Goal: Task Accomplishment & Management: Manage account settings

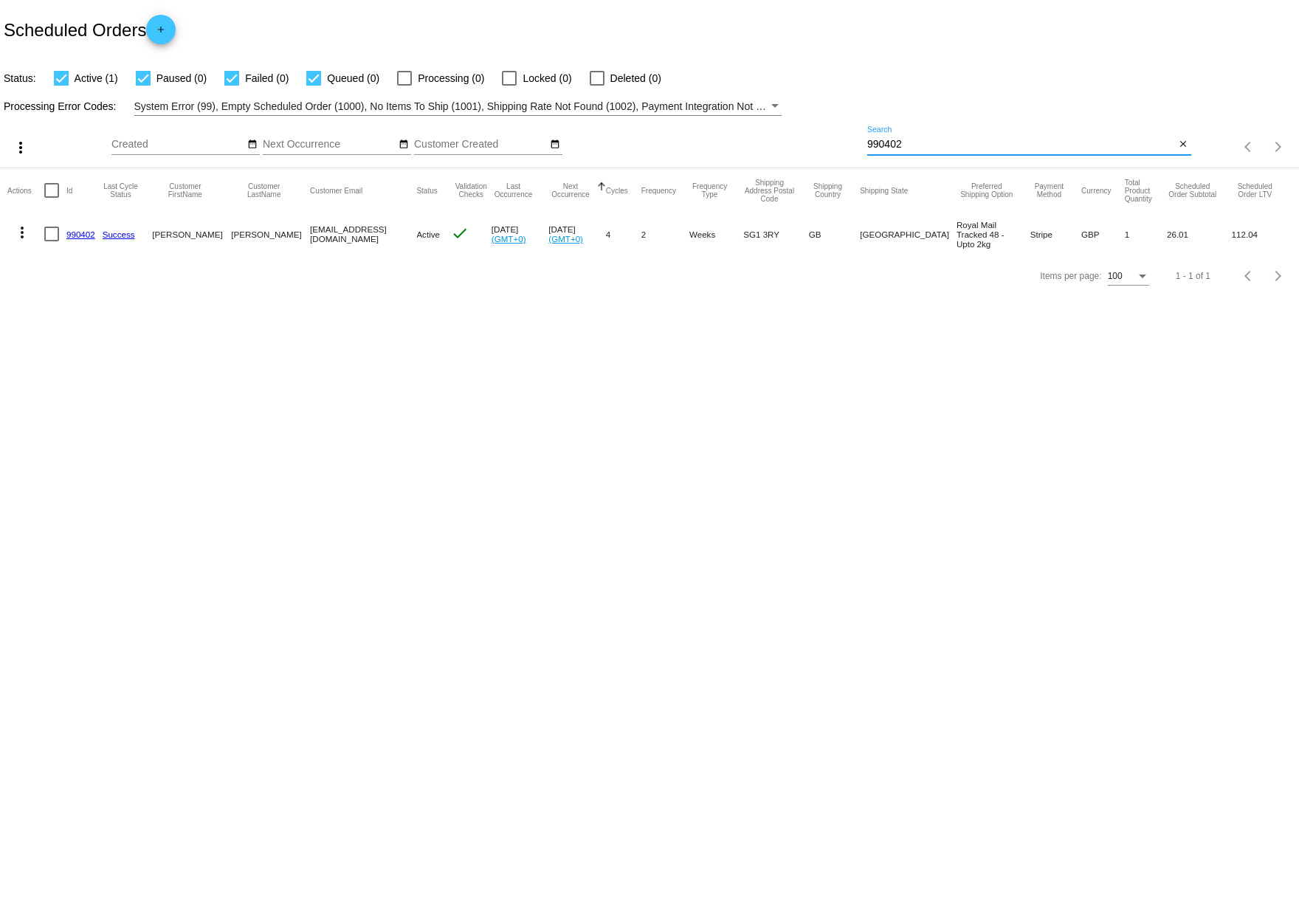
drag, startPoint x: 910, startPoint y: 140, endPoint x: 787, endPoint y: 129, distance: 123.5
click at [786, 131] on div "more_vert Oct Jan Feb Mar [DATE]" at bounding box center [649, 142] width 1299 height 52
paste input "88364"
type input "883642"
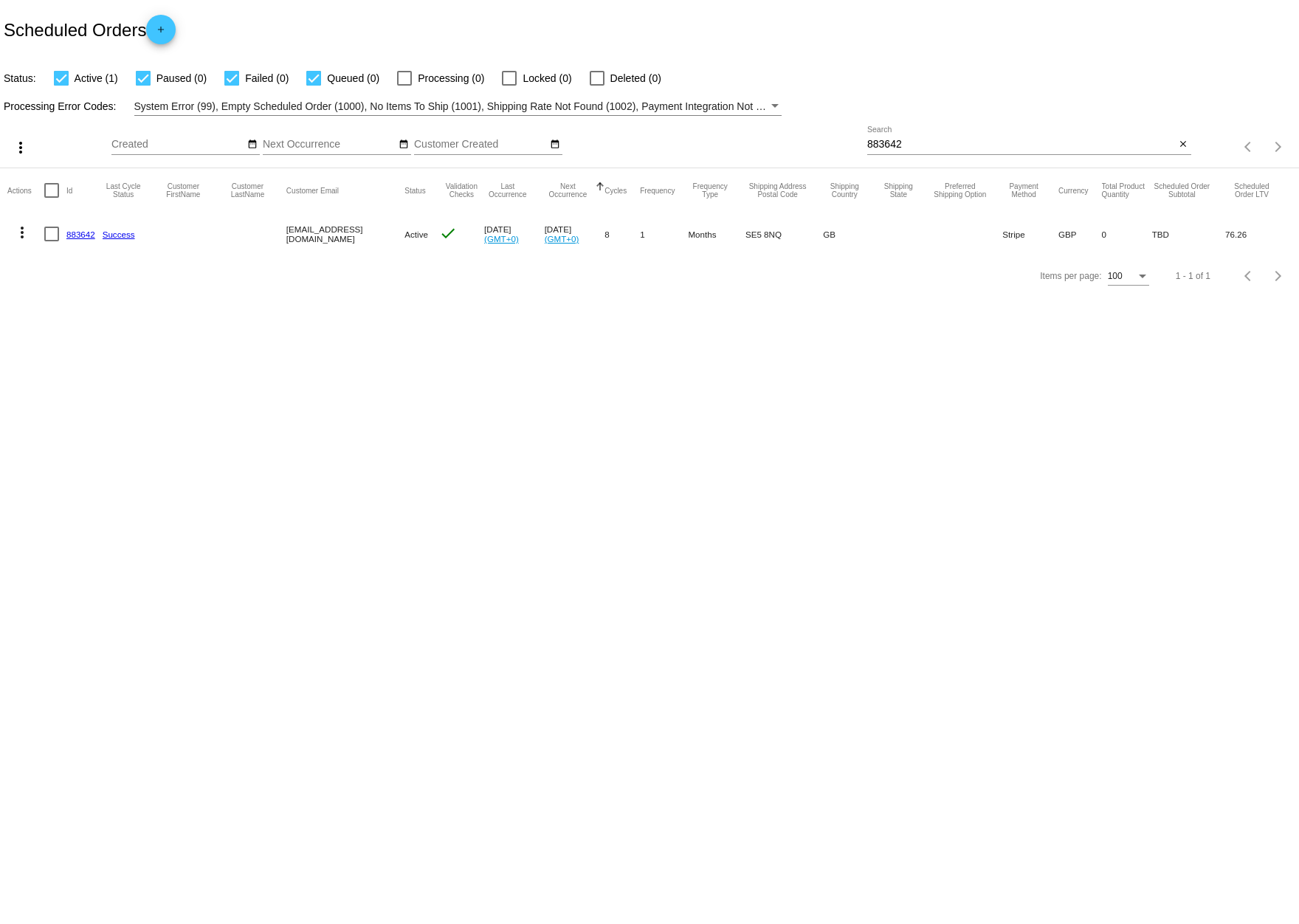
drag, startPoint x: 282, startPoint y: 232, endPoint x: 387, endPoint y: 233, distance: 105.0
click at [387, 233] on mat-row "more_vert 883642 Success [EMAIL_ADDRESS][DOMAIN_NAME] Active check [DATE] (GMT+…" at bounding box center [649, 234] width 1284 height 43
copy mat-row "[EMAIL_ADDRESS][DOMAIN_NAME]"
click at [329, 236] on mat-cell "[EMAIL_ADDRESS][DOMAIN_NAME]" at bounding box center [345, 234] width 118 height 43
drag, startPoint x: 382, startPoint y: 236, endPoint x: 274, endPoint y: 239, distance: 108.0
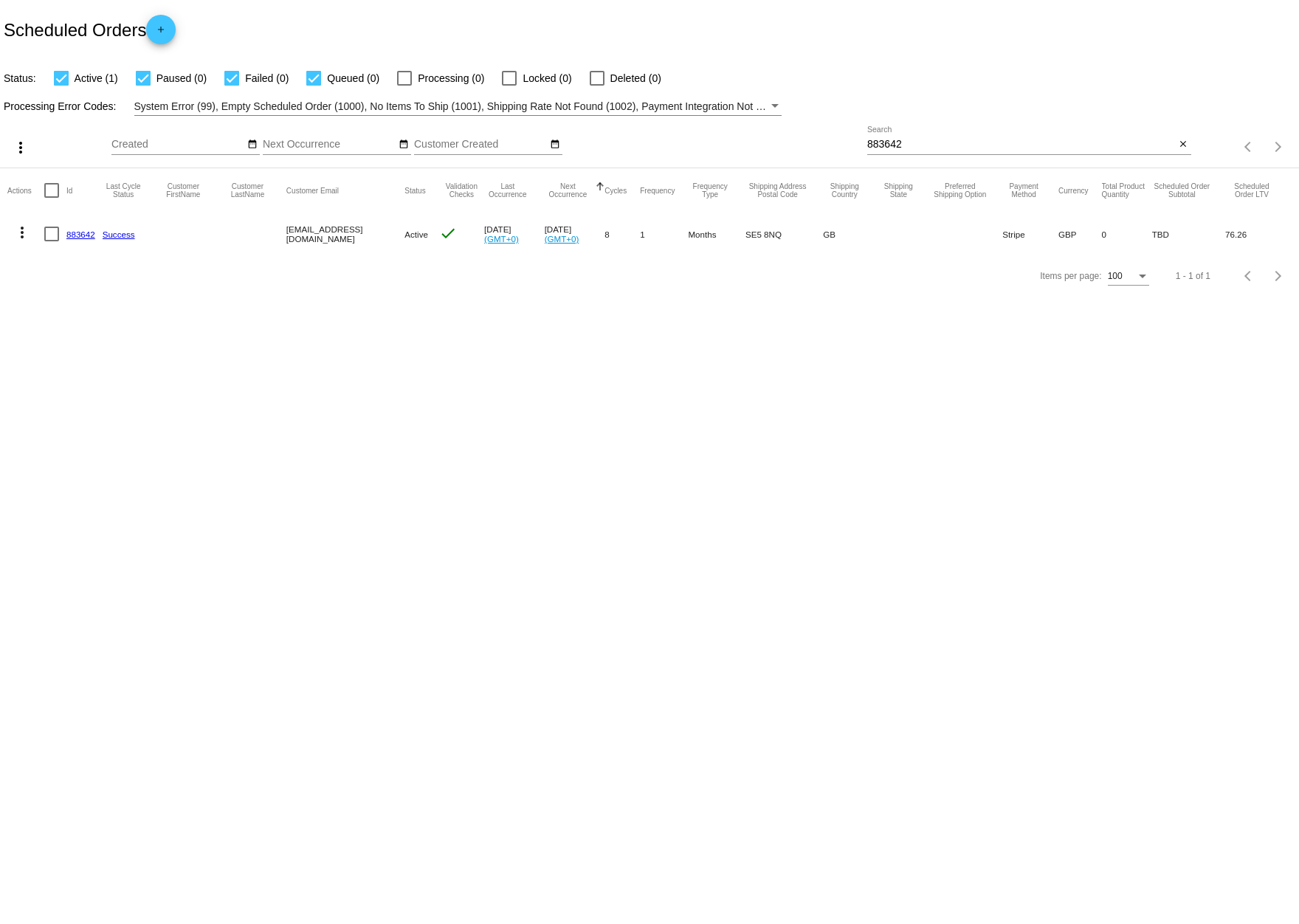
click at [274, 239] on mat-row "more_vert 883642 Success [EMAIL_ADDRESS][DOMAIN_NAME] Active check [DATE] (GMT+…" at bounding box center [649, 234] width 1284 height 43
click at [275, 239] on mat-cell at bounding box center [254, 234] width 64 height 43
drag, startPoint x: 283, startPoint y: 236, endPoint x: 383, endPoint y: 236, distance: 100.0
click at [383, 236] on mat-row "more_vert 883642 Success [EMAIL_ADDRESS][DOMAIN_NAME] Active check [DATE] (GMT+…" at bounding box center [649, 234] width 1284 height 43
click at [383, 236] on mat-cell "[EMAIL_ADDRESS][DOMAIN_NAME]" at bounding box center [345, 234] width 118 height 43
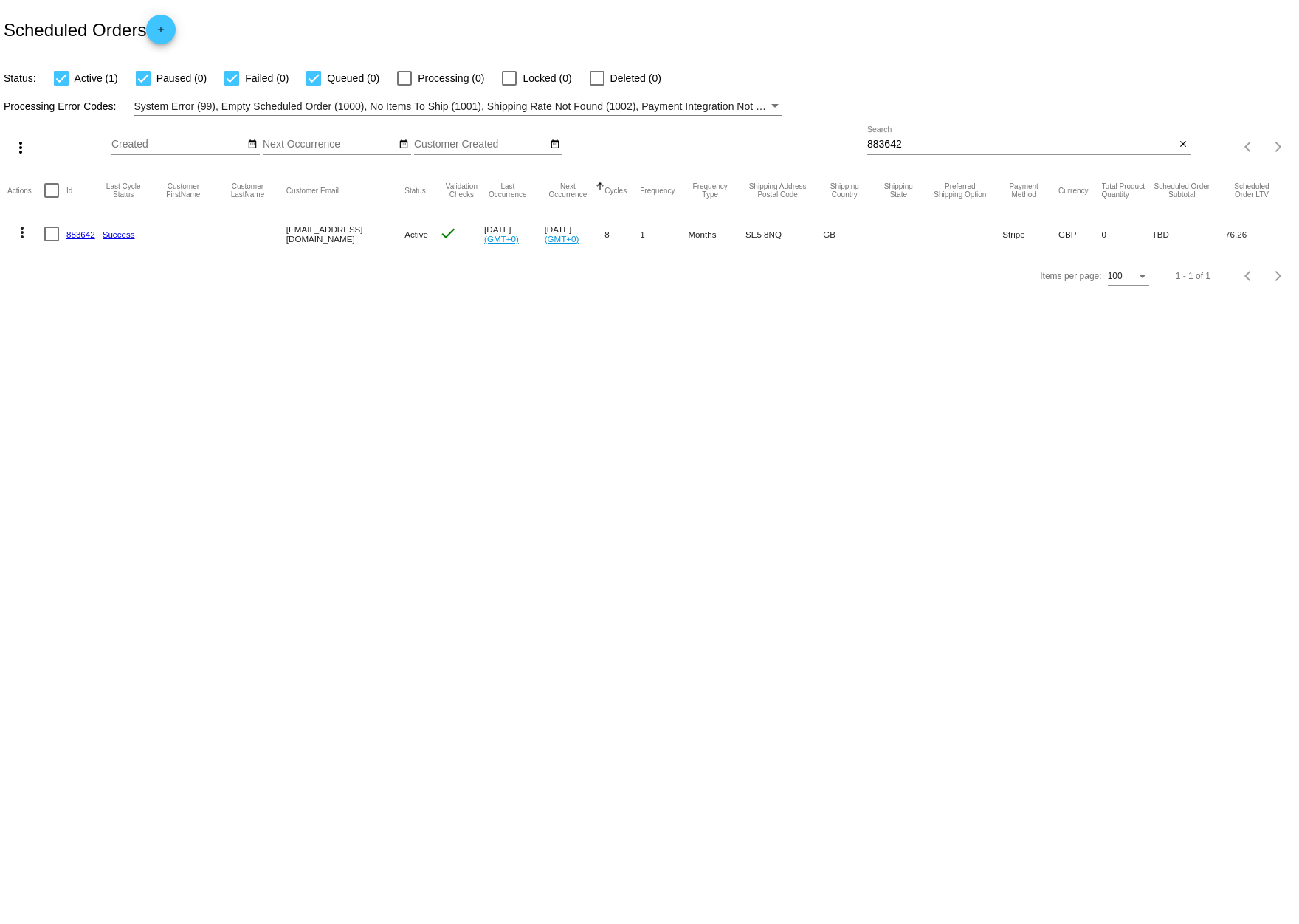
drag, startPoint x: 365, startPoint y: 237, endPoint x: 283, endPoint y: 234, distance: 82.1
click at [283, 234] on mat-row "more_vert 883642 Success [EMAIL_ADDRESS][DOMAIN_NAME] Active check [DATE] (GMT+…" at bounding box center [649, 234] width 1284 height 43
click at [283, 234] on mat-cell at bounding box center [254, 234] width 64 height 43
drag, startPoint x: 283, startPoint y: 236, endPoint x: 383, endPoint y: 237, distance: 100.0
click at [383, 237] on mat-row "more_vert 883642 Success [EMAIL_ADDRESS][DOMAIN_NAME] Active check [DATE] (GMT+…" at bounding box center [649, 234] width 1284 height 43
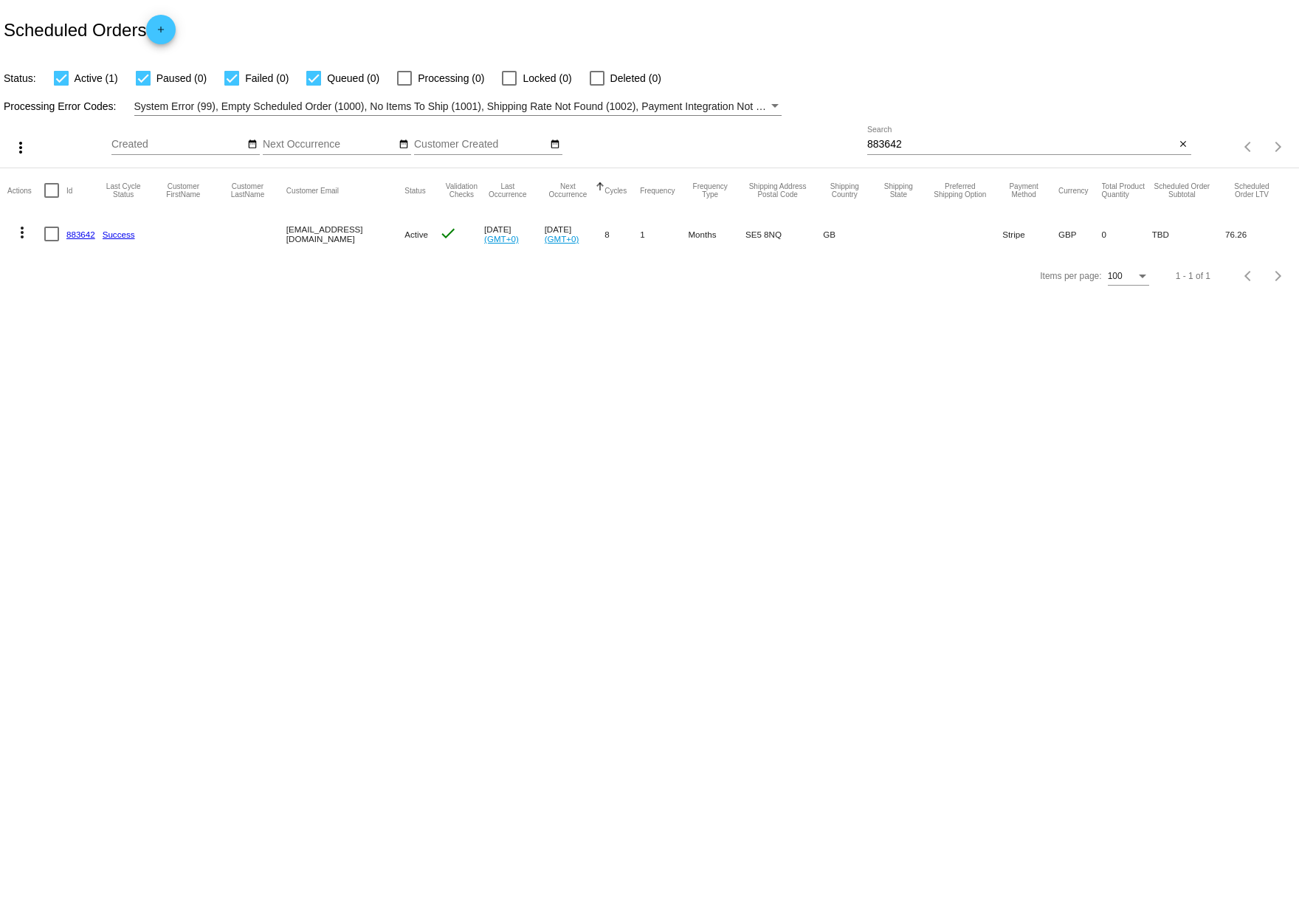
click at [383, 237] on mat-cell "[EMAIL_ADDRESS][DOMAIN_NAME]" at bounding box center [345, 234] width 118 height 43
click at [571, 375] on body "Scheduled Orders add Status: Active (1) Paused (0) Failed (0) Queued (0) Proces…" at bounding box center [649, 462] width 1299 height 924
drag, startPoint x: 283, startPoint y: 234, endPoint x: 382, endPoint y: 237, distance: 99.0
click at [382, 237] on mat-row "more_vert 883642 Success [EMAIL_ADDRESS][DOMAIN_NAME] Active check [DATE] (GMT+…" at bounding box center [649, 234] width 1284 height 43
click at [382, 237] on mat-cell "[EMAIL_ADDRESS][DOMAIN_NAME]" at bounding box center [345, 234] width 118 height 43
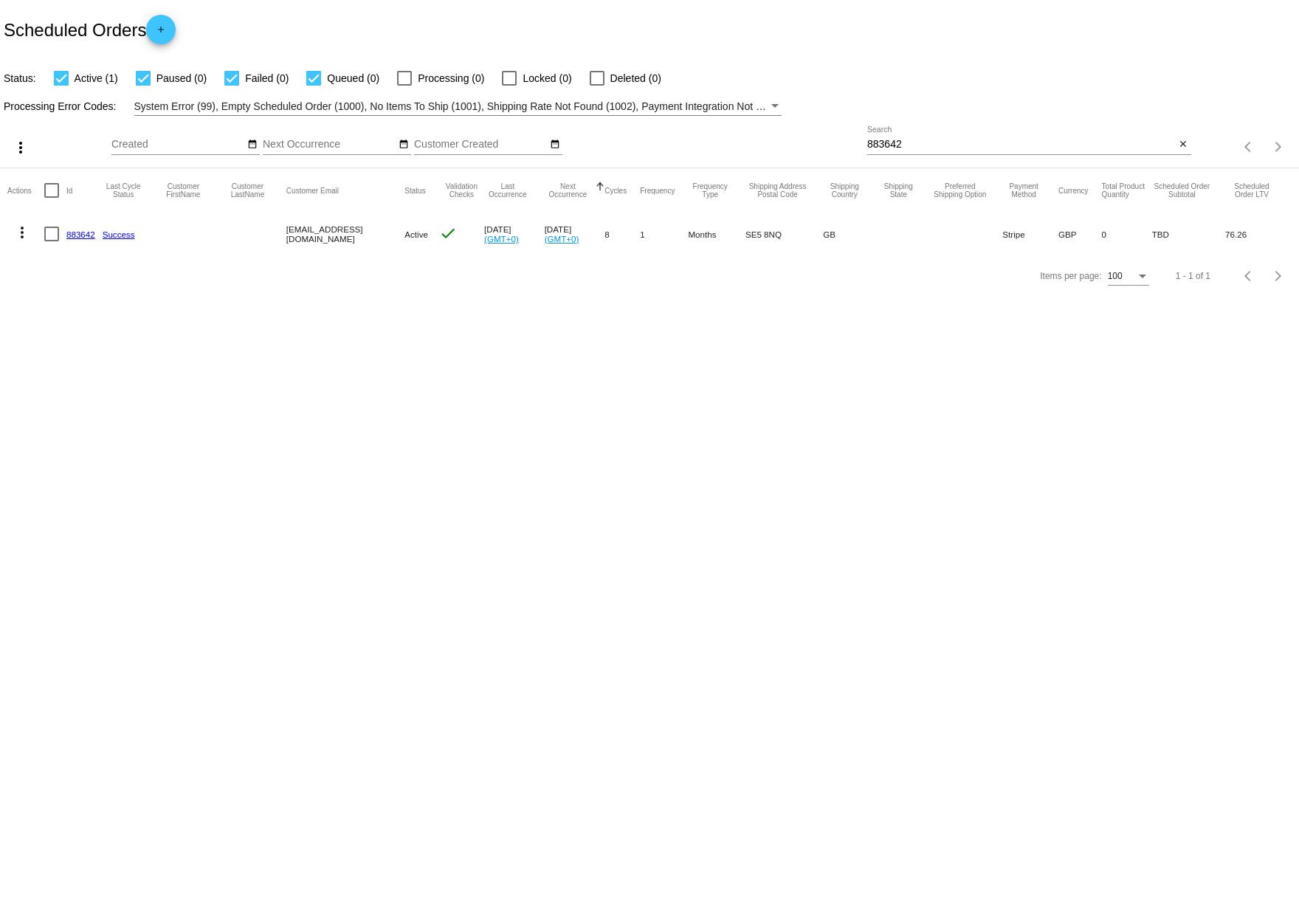
drag, startPoint x: 379, startPoint y: 232, endPoint x: 276, endPoint y: 234, distance: 103.0
click at [276, 234] on mat-row "more_vert 883642 Success [EMAIL_ADDRESS][DOMAIN_NAME] Active check [DATE] (GMT+…" at bounding box center [649, 234] width 1284 height 43
click at [276, 234] on mat-cell at bounding box center [254, 234] width 64 height 43
drag, startPoint x: 284, startPoint y: 233, endPoint x: 339, endPoint y: 232, distance: 55.0
click at [339, 233] on mat-cell "[EMAIL_ADDRESS][DOMAIN_NAME]" at bounding box center [345, 234] width 118 height 43
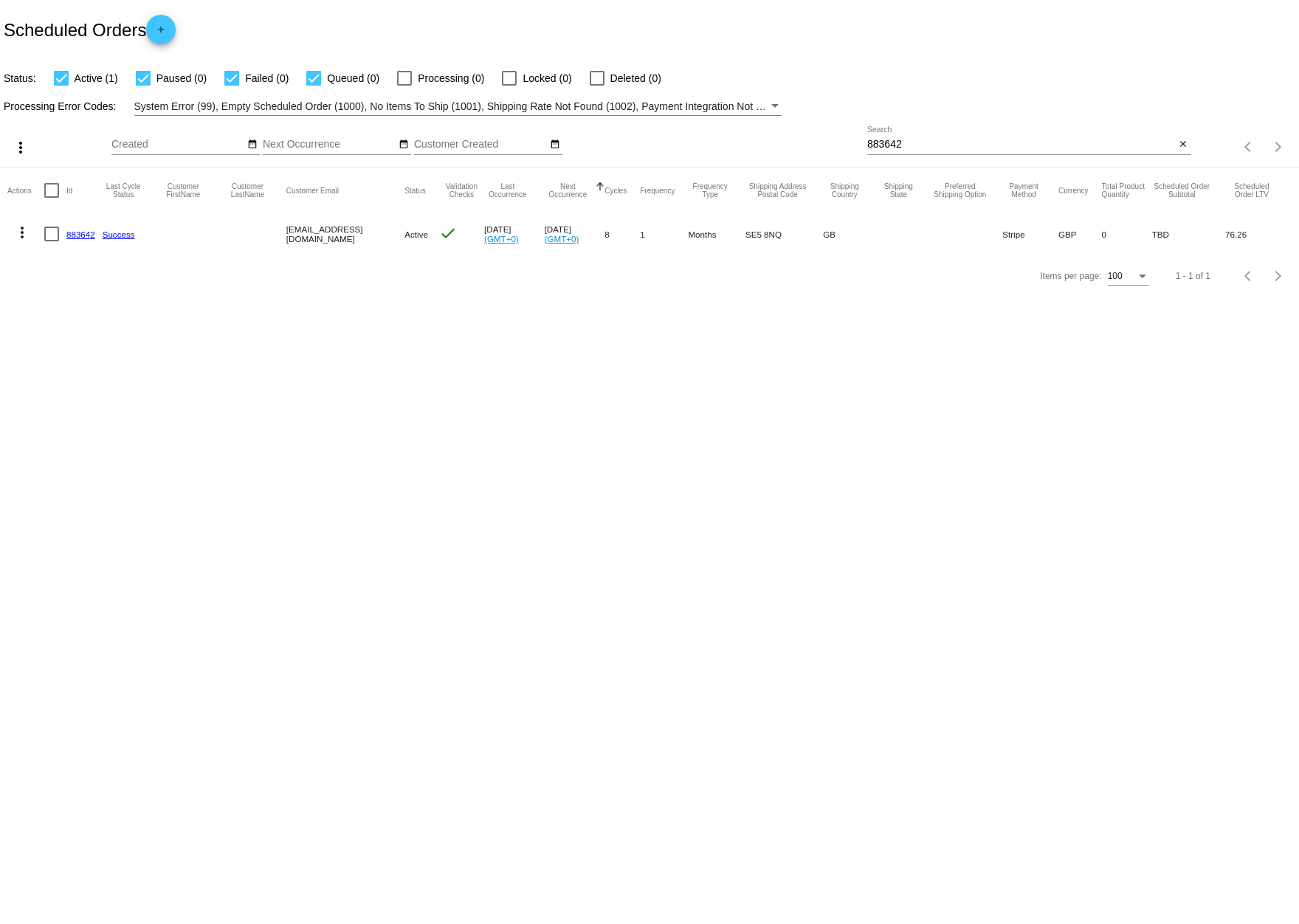
drag, startPoint x: 73, startPoint y: 233, endPoint x: 111, endPoint y: 201, distance: 49.7
click at [72, 233] on link "883642" at bounding box center [81, 234] width 29 height 10
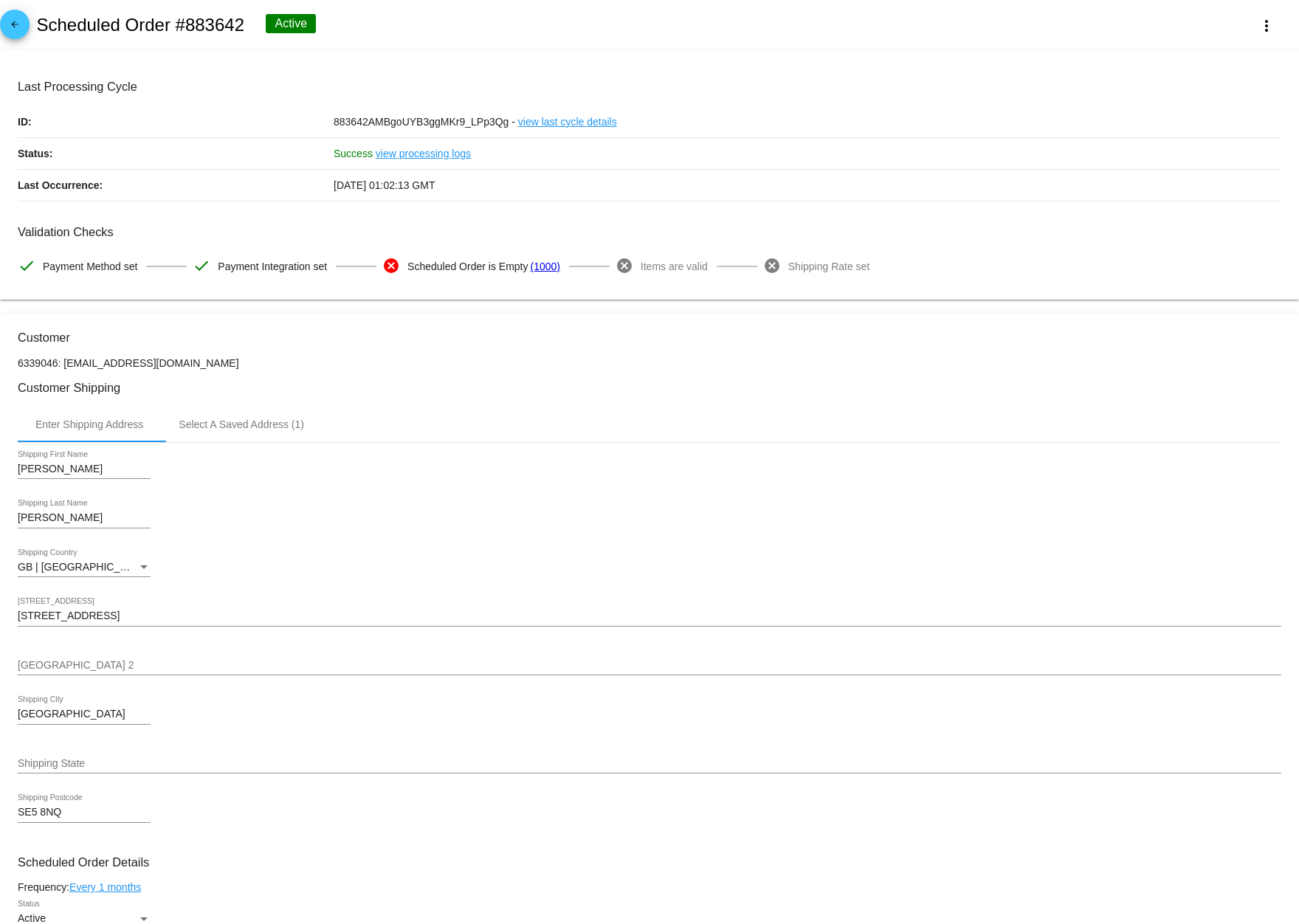
drag, startPoint x: 455, startPoint y: 185, endPoint x: 341, endPoint y: 188, distance: 114.0
click at [342, 189] on div "[DATE] 01:02:13 GMT" at bounding box center [807, 185] width 948 height 31
click at [341, 188] on span "[DATE] 01:02:13 GMT" at bounding box center [383, 186] width 101 height 12
drag, startPoint x: 359, startPoint y: 186, endPoint x: 445, endPoint y: 189, distance: 86.1
click at [435, 189] on span "[DATE] 01:02:13 GMT" at bounding box center [383, 186] width 101 height 12
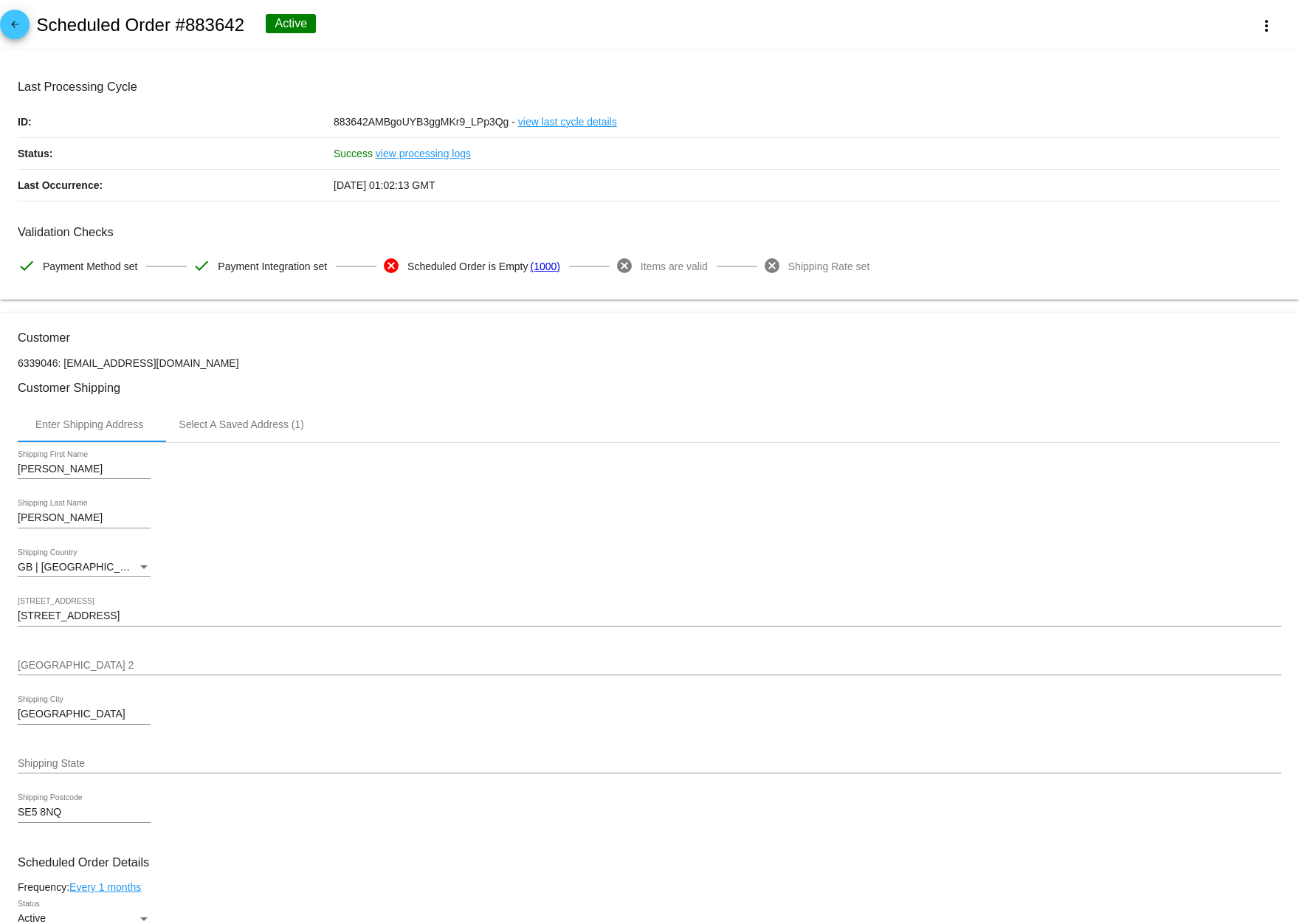
click at [435, 189] on span "[DATE] 01:02:13 GMT" at bounding box center [383, 186] width 101 height 12
drag, startPoint x: 326, startPoint y: 268, endPoint x: 230, endPoint y: 272, distance: 96.1
click at [230, 272] on span "Payment Integration set" at bounding box center [272, 266] width 109 height 31
click at [279, 502] on div "[PERSON_NAME] First Name [PERSON_NAME] Shipping Last Name GB | United Kingdom o…" at bounding box center [649, 643] width 1263 height 400
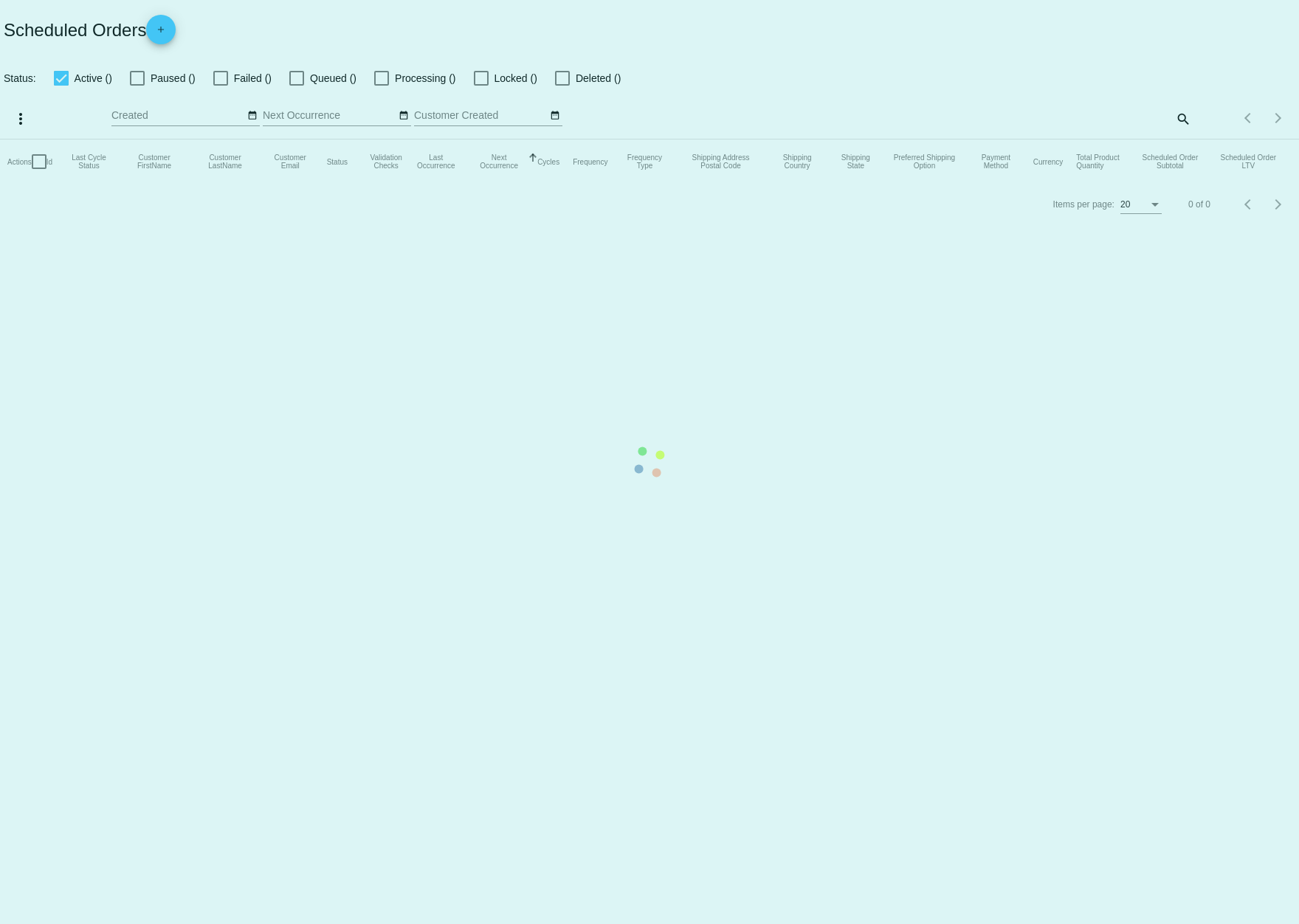
checkbox input "true"
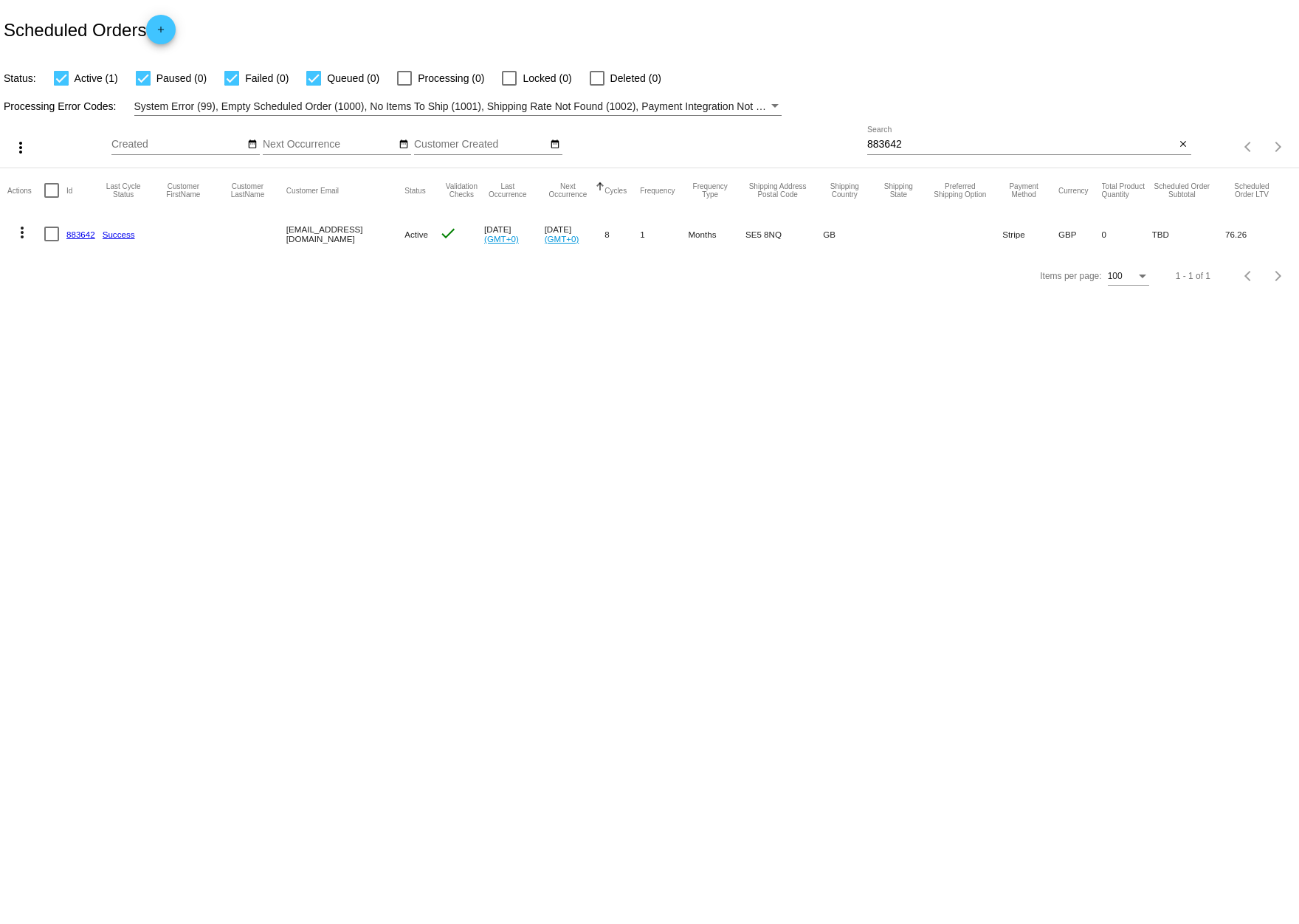
drag, startPoint x: 370, startPoint y: 233, endPoint x: 288, endPoint y: 235, distance: 82.0
click at [288, 235] on mat-cell "[EMAIL_ADDRESS][DOMAIN_NAME]" at bounding box center [345, 234] width 118 height 43
drag, startPoint x: 376, startPoint y: 231, endPoint x: 290, endPoint y: 232, distance: 86.0
click at [290, 232] on mat-cell "[EMAIL_ADDRESS][DOMAIN_NAME]" at bounding box center [345, 234] width 118 height 43
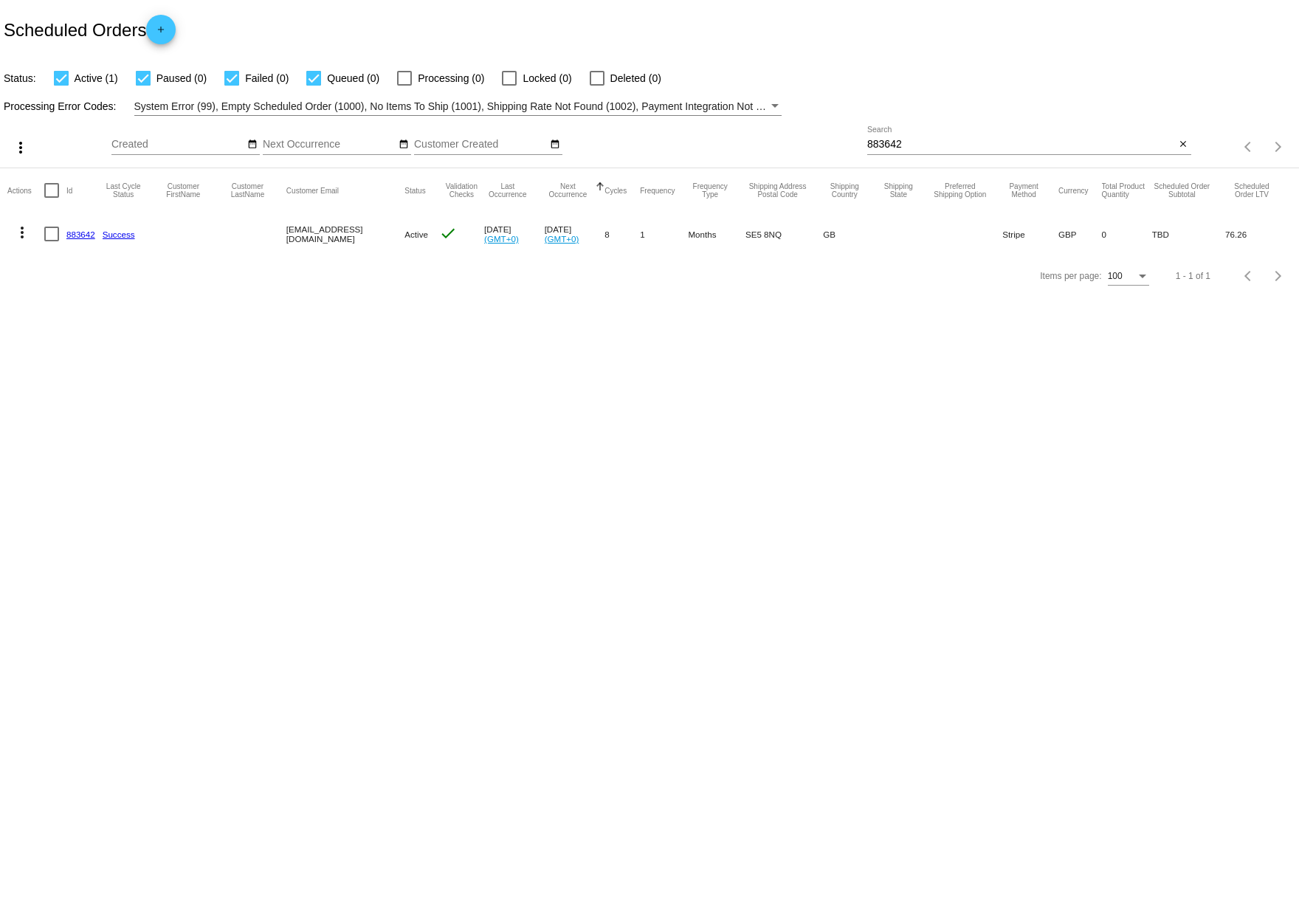
click at [290, 232] on mat-cell "[EMAIL_ADDRESS][DOMAIN_NAME]" at bounding box center [345, 234] width 118 height 43
drag, startPoint x: 288, startPoint y: 236, endPoint x: 374, endPoint y: 236, distance: 86.0
click at [374, 236] on mat-cell "[EMAIL_ADDRESS][DOMAIN_NAME]" at bounding box center [345, 234] width 118 height 43
drag, startPoint x: 372, startPoint y: 236, endPoint x: 289, endPoint y: 234, distance: 83.0
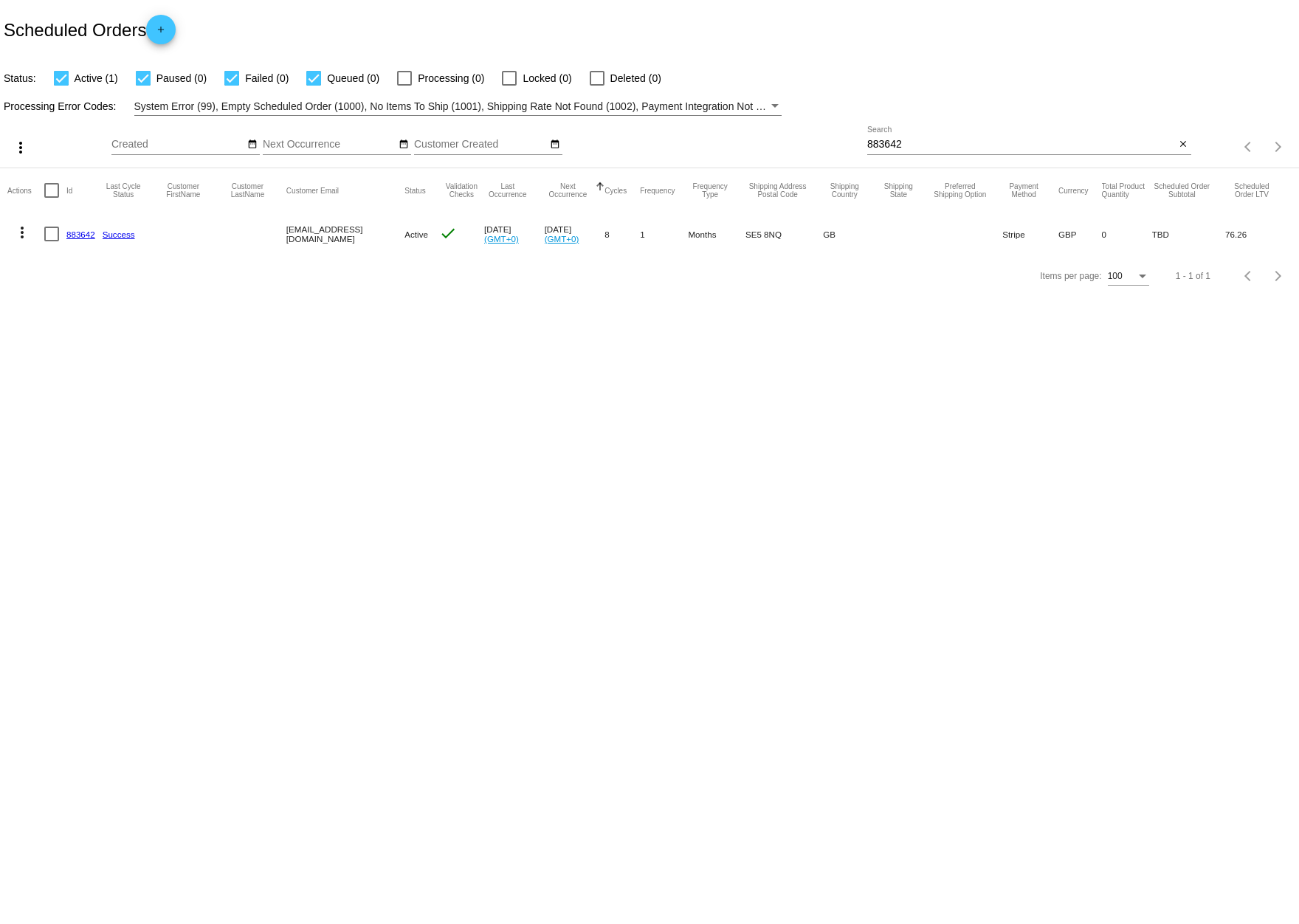
click at [289, 234] on mat-cell "[EMAIL_ADDRESS][DOMAIN_NAME]" at bounding box center [345, 234] width 118 height 43
click at [67, 236] on link "883642" at bounding box center [81, 234] width 29 height 10
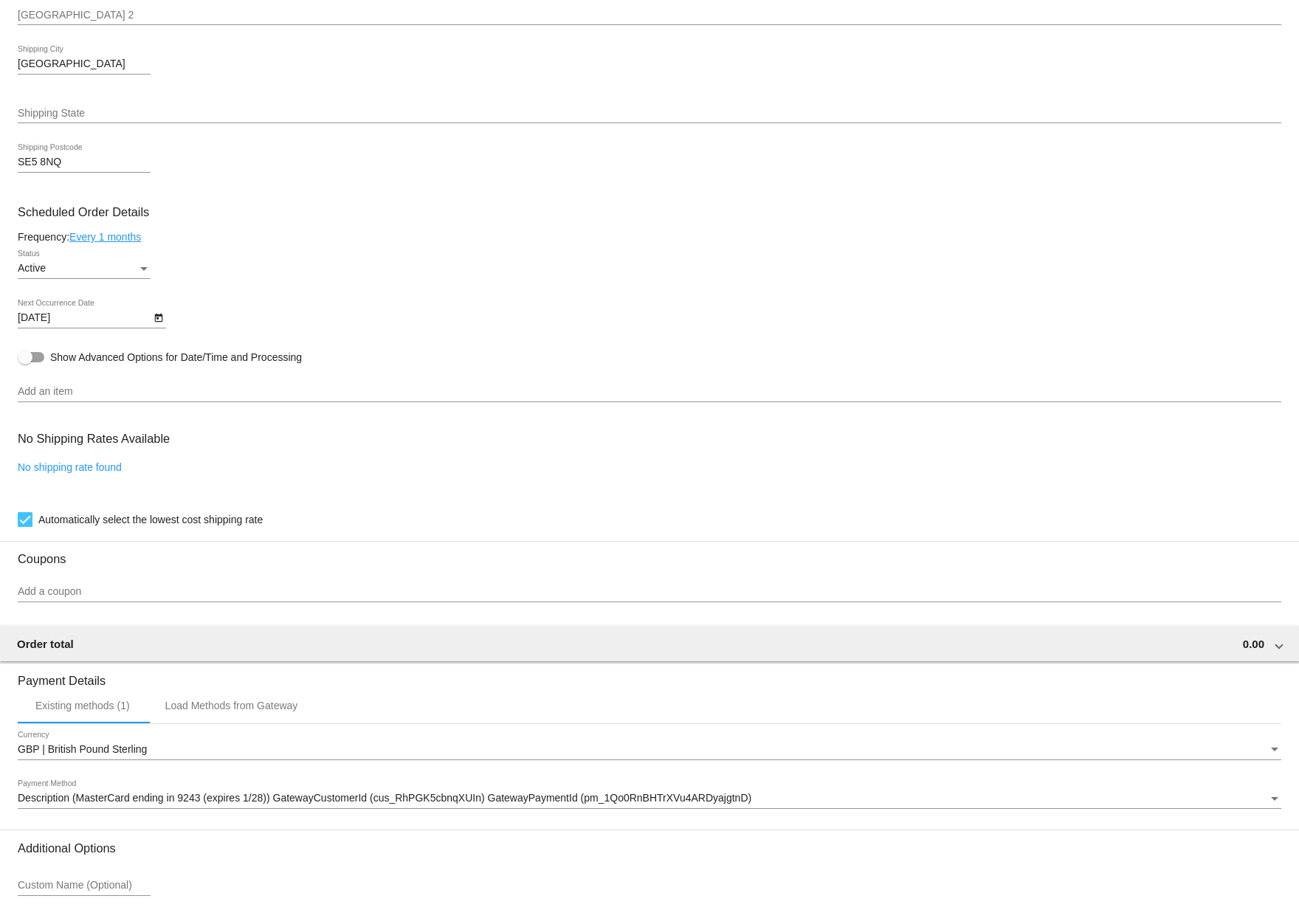
scroll to position [776, 0]
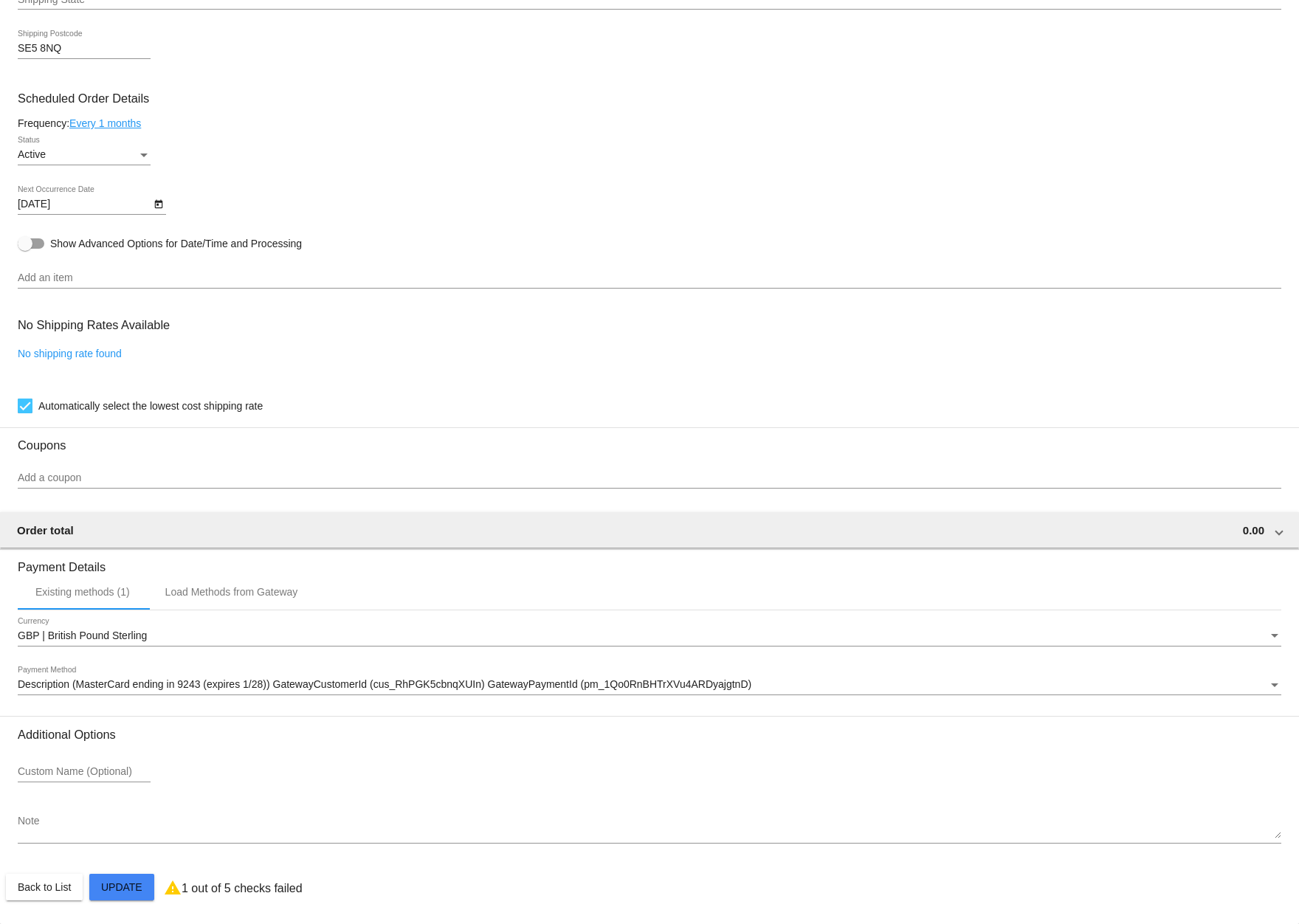
drag, startPoint x: 164, startPoint y: 320, endPoint x: 30, endPoint y: 315, distance: 134.1
click at [30, 315] on h3 "No Shipping Rates Available" at bounding box center [93, 325] width 152 height 32
drag, startPoint x: 164, startPoint y: 323, endPoint x: 28, endPoint y: 326, distance: 136.0
click at [28, 326] on h3 "No Shipping Rates Available" at bounding box center [93, 325] width 152 height 32
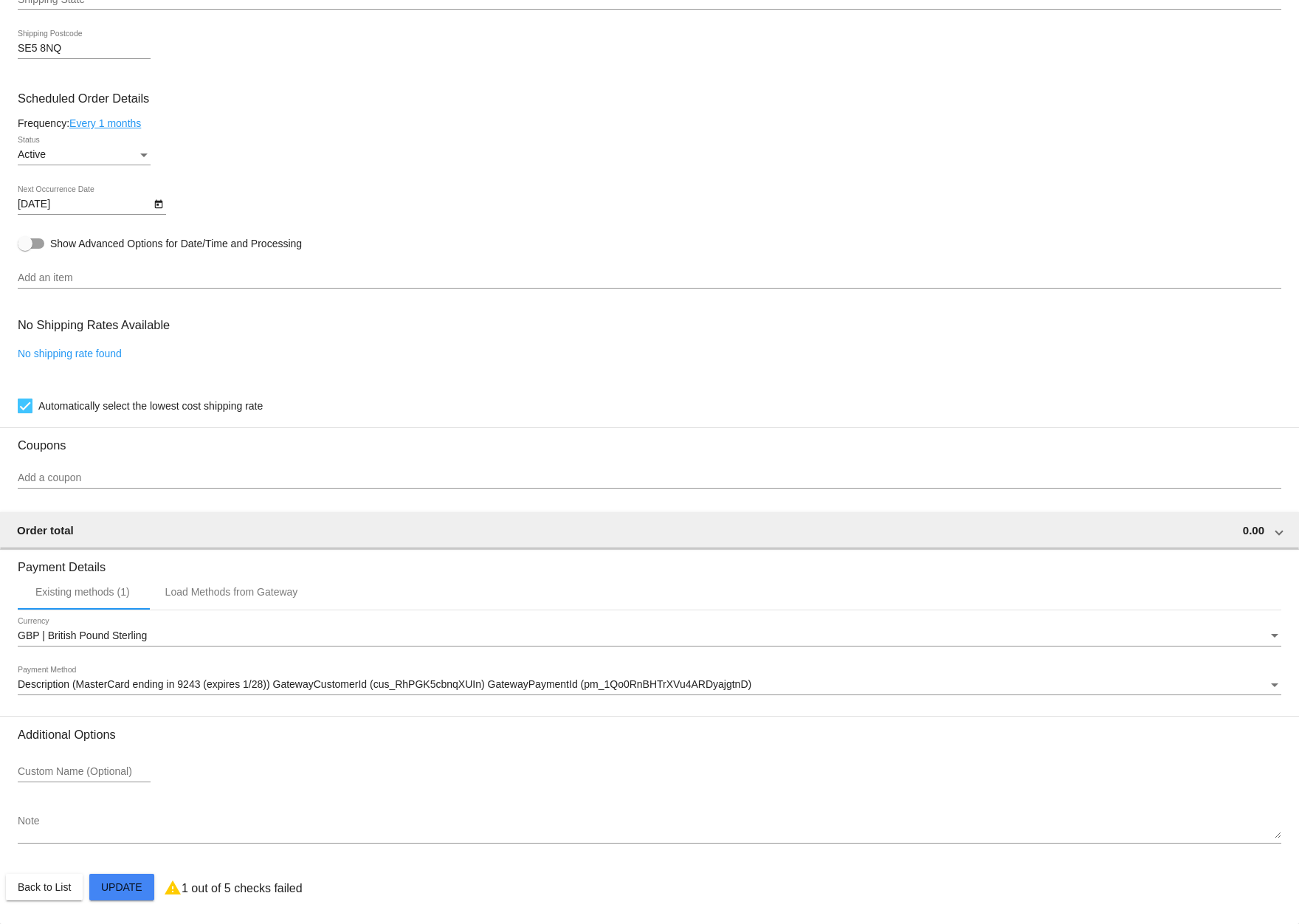
click at [28, 326] on h3 "No Shipping Rates Available" at bounding box center [93, 325] width 152 height 32
drag, startPoint x: 130, startPoint y: 326, endPoint x: 23, endPoint y: 324, distance: 107.0
click at [23, 324] on h3 "No Shipping Rates Available" at bounding box center [93, 325] width 152 height 32
click at [24, 324] on h3 "No Shipping Rates Available" at bounding box center [93, 325] width 152 height 32
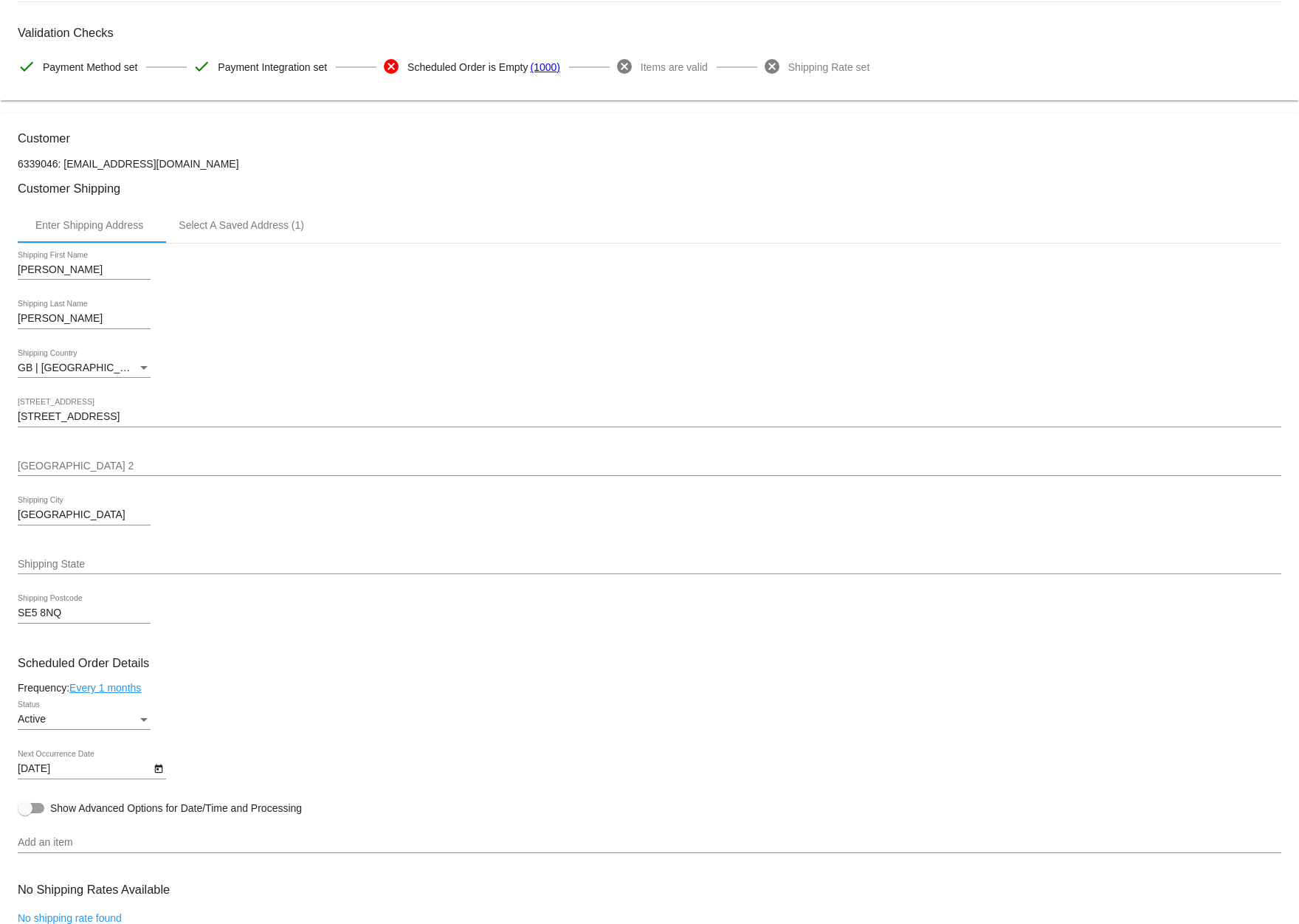
scroll to position [0, 0]
